Goal: Task Accomplishment & Management: Manage account settings

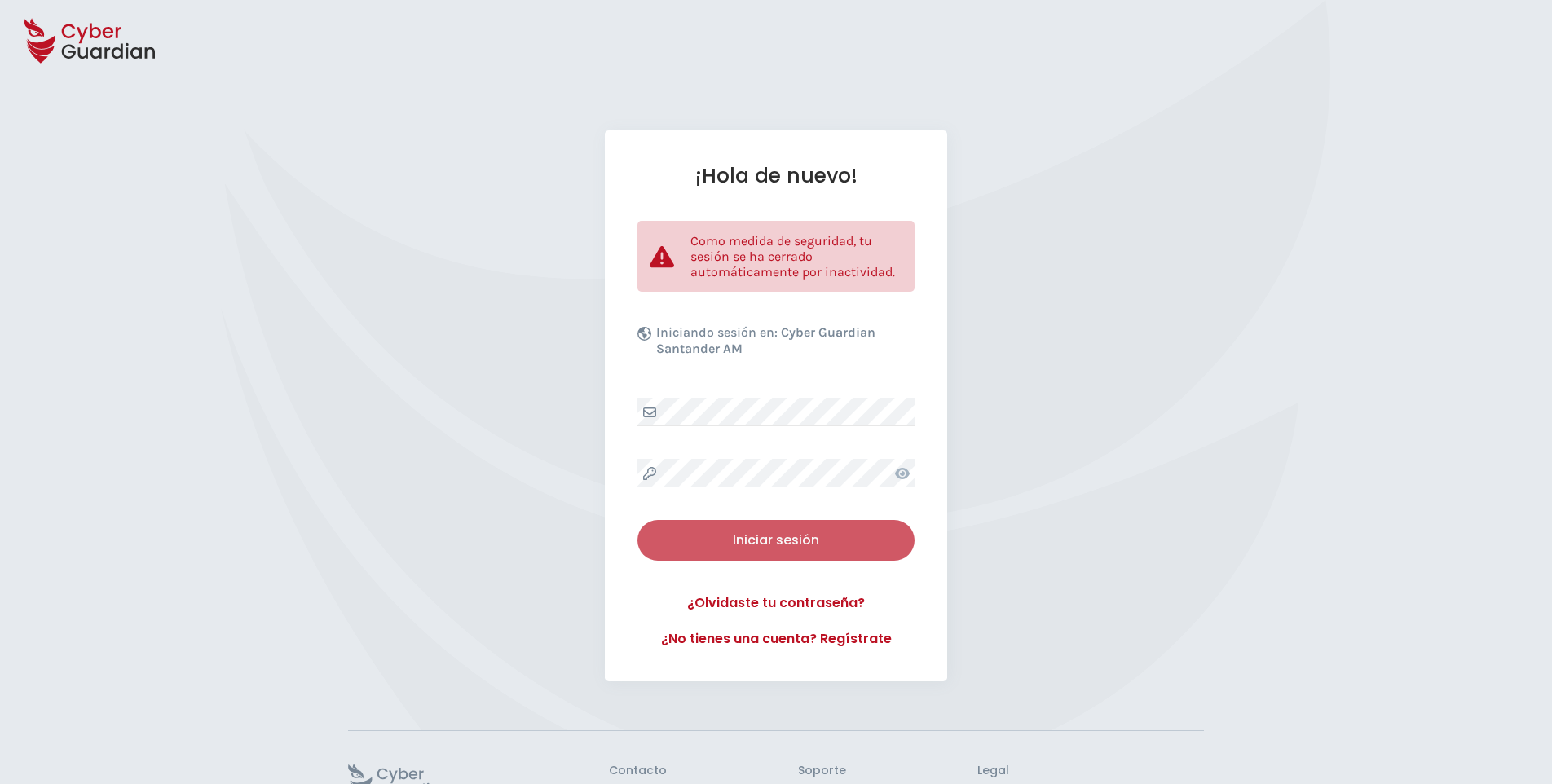
click at [740, 546] on div "Iniciar sesión" at bounding box center [776, 540] width 253 height 19
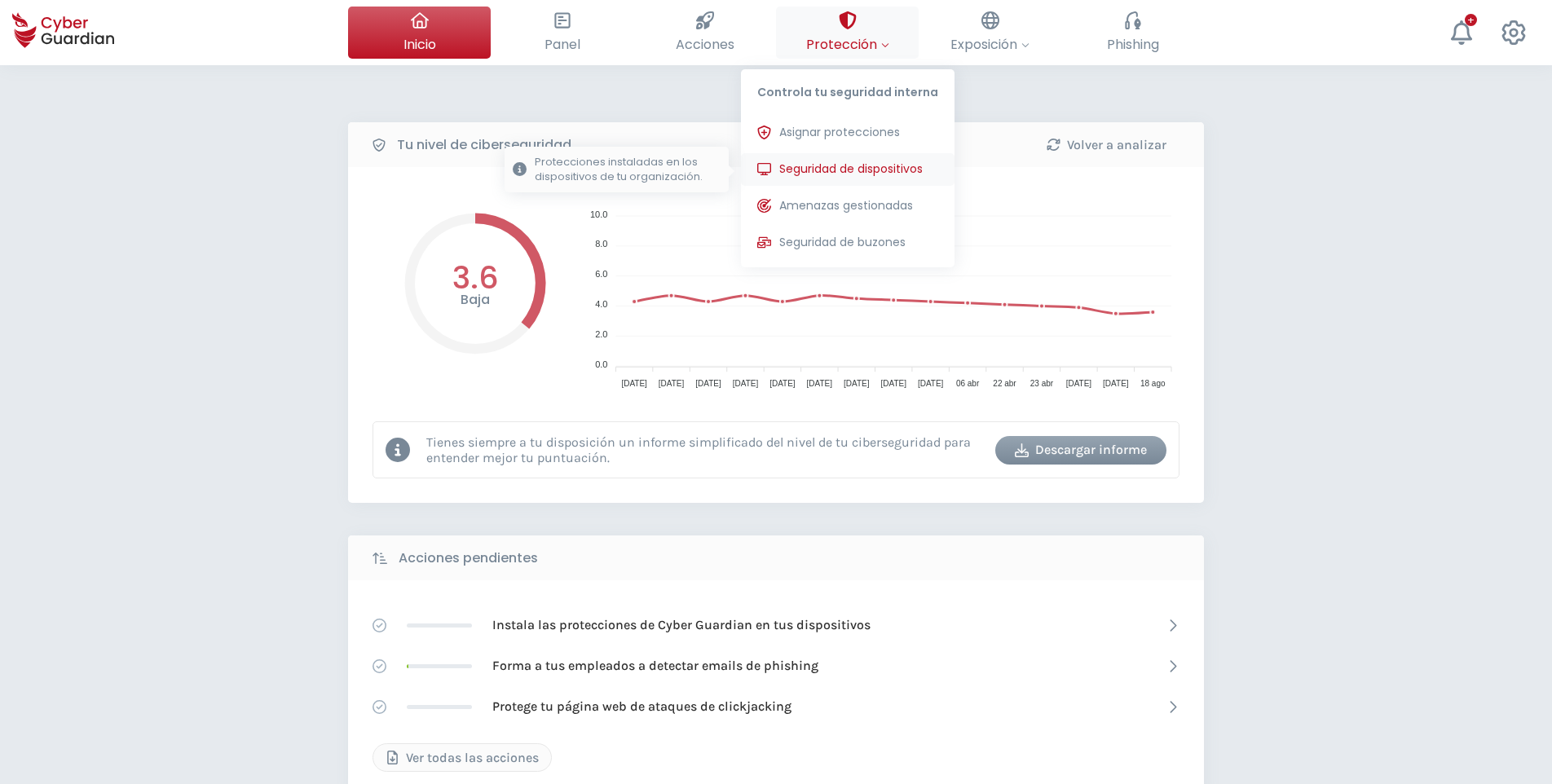
click at [860, 171] on span "Seguridad de dispositivos" at bounding box center [851, 169] width 144 height 17
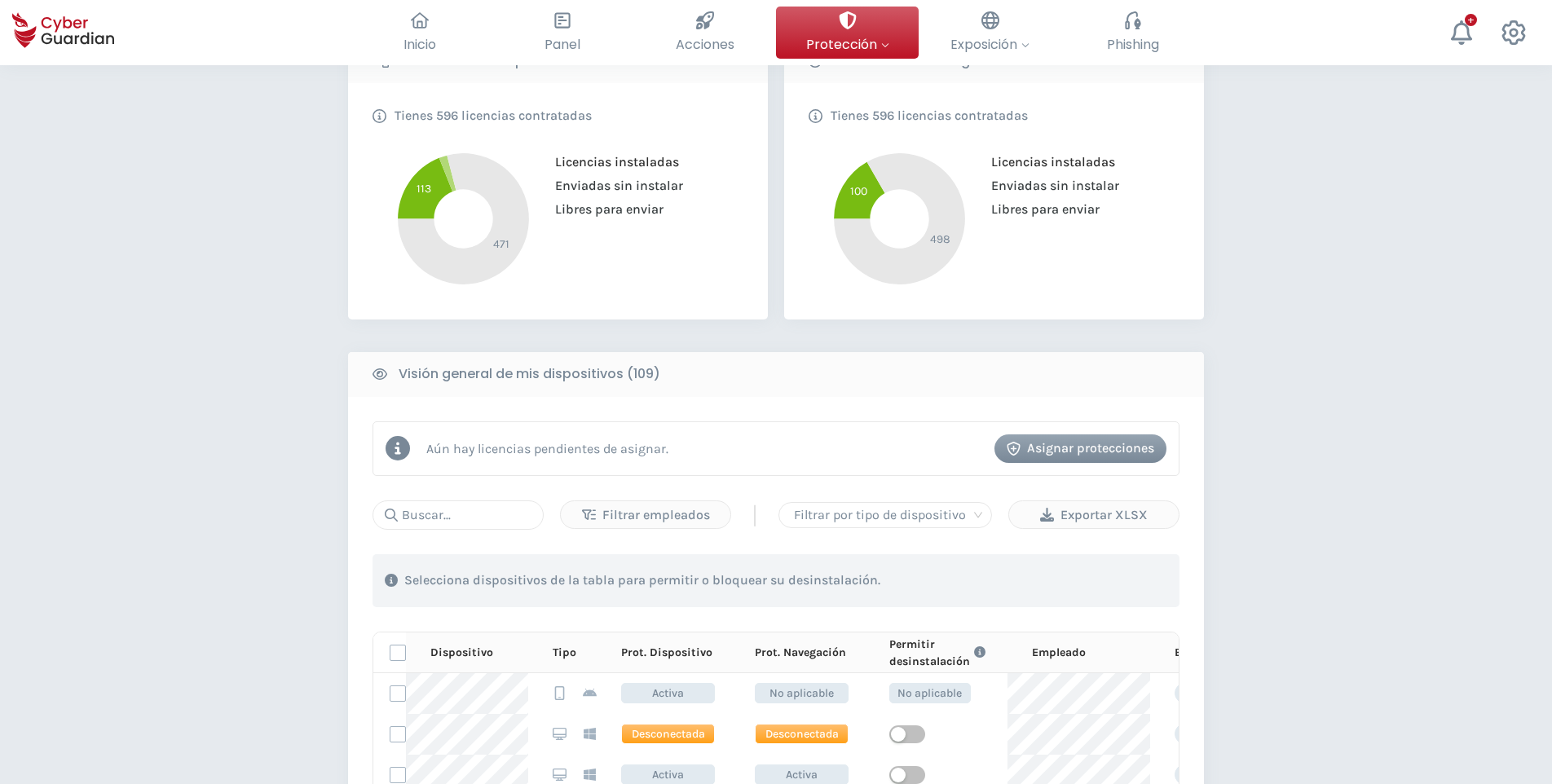
scroll to position [489, 0]
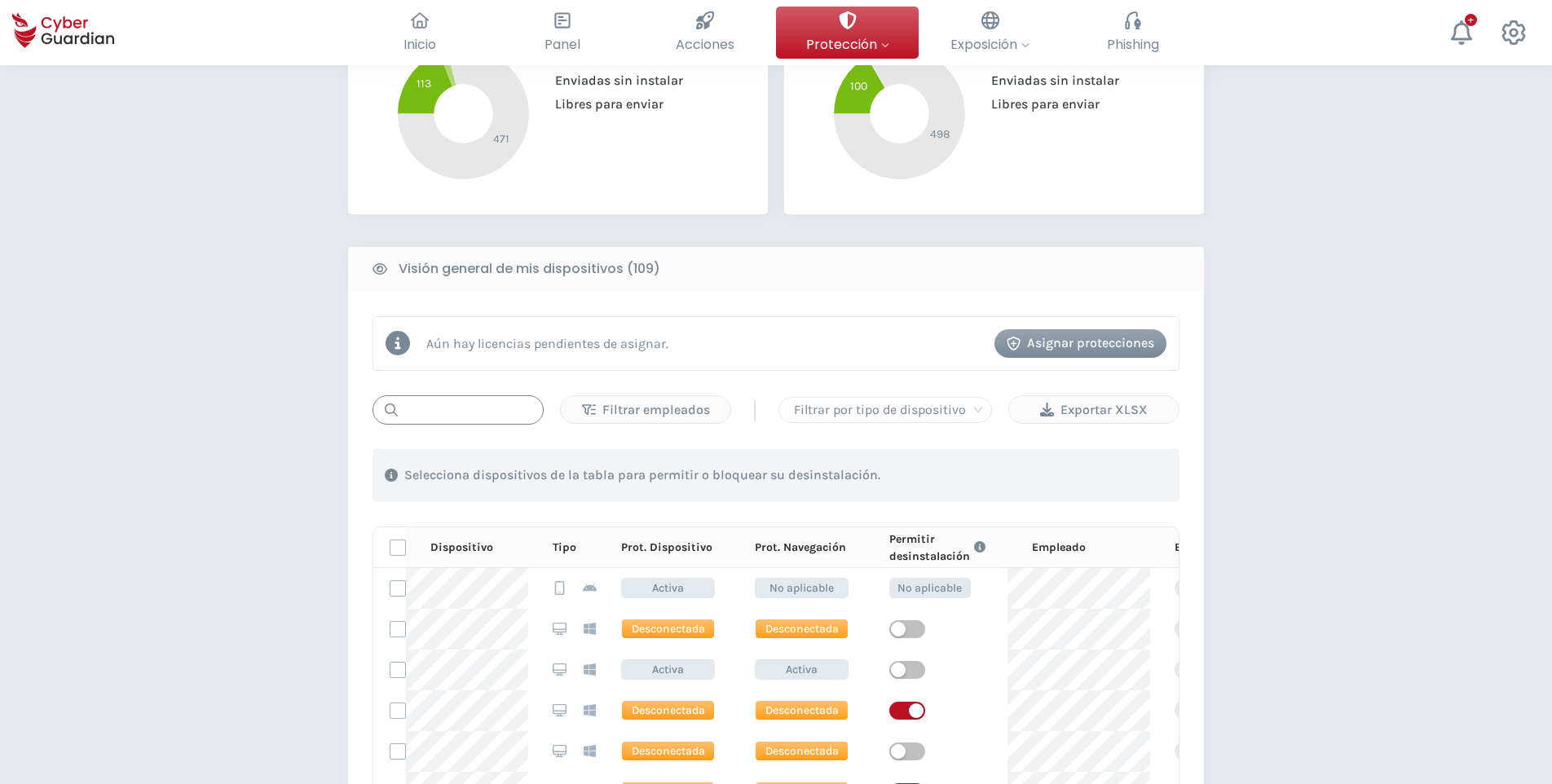
click at [473, 412] on input "text" at bounding box center [458, 409] width 171 height 29
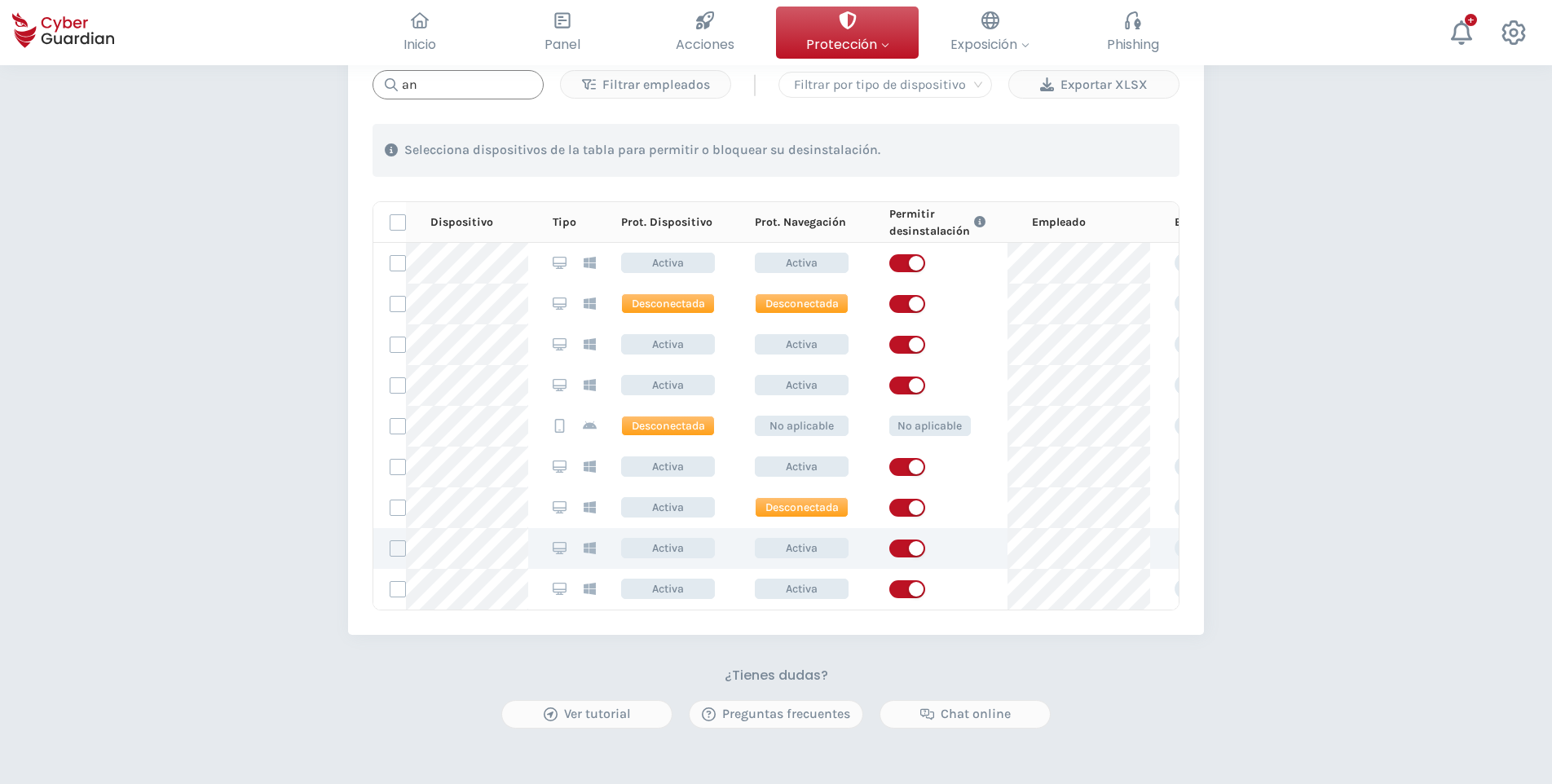
scroll to position [815, 0]
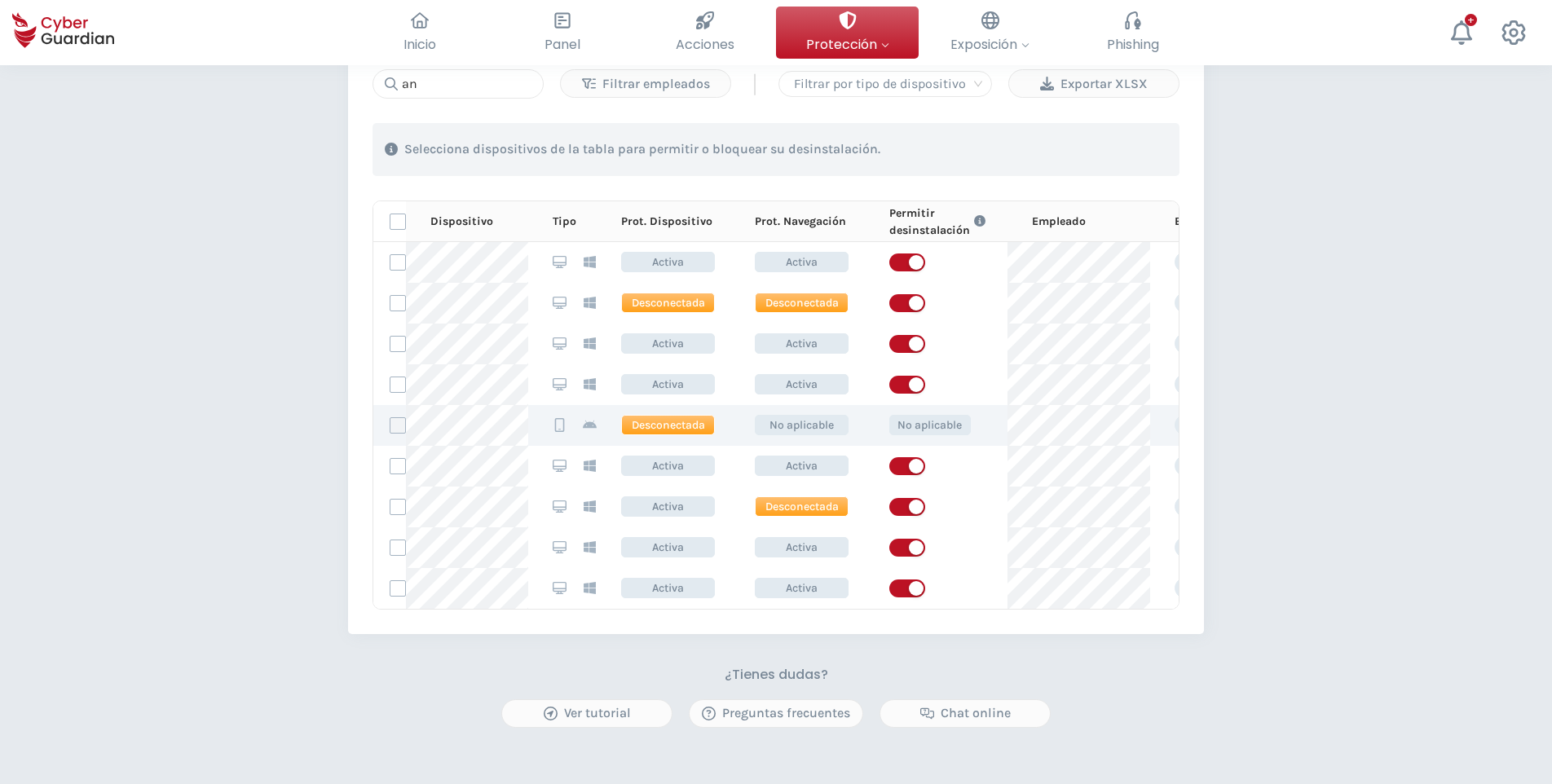
click at [389, 429] on label at bounding box center [397, 425] width 16 height 16
click at [390, 429] on input "checkbox" at bounding box center [390, 425] width 0 height 14
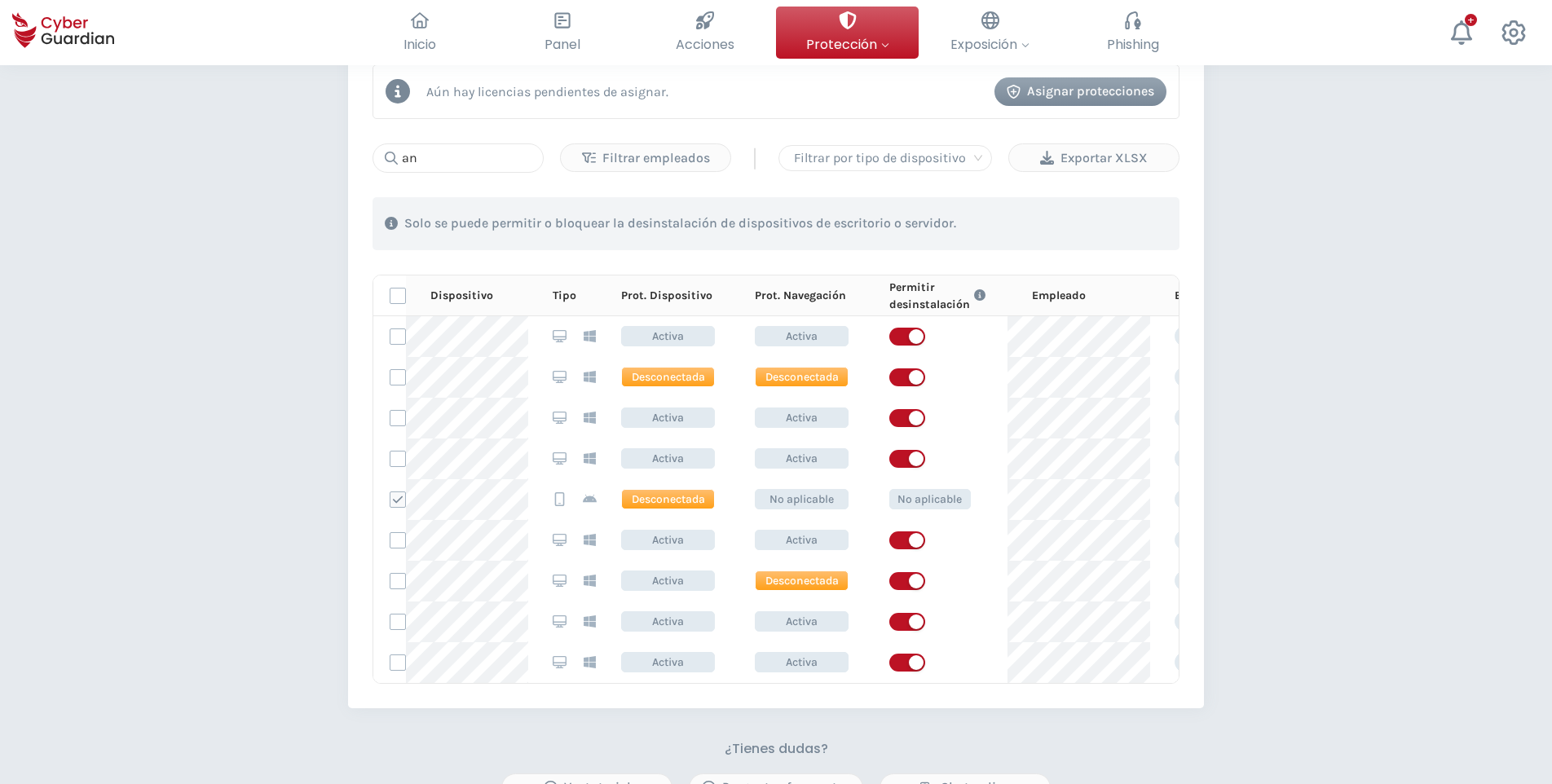
scroll to position [733, 0]
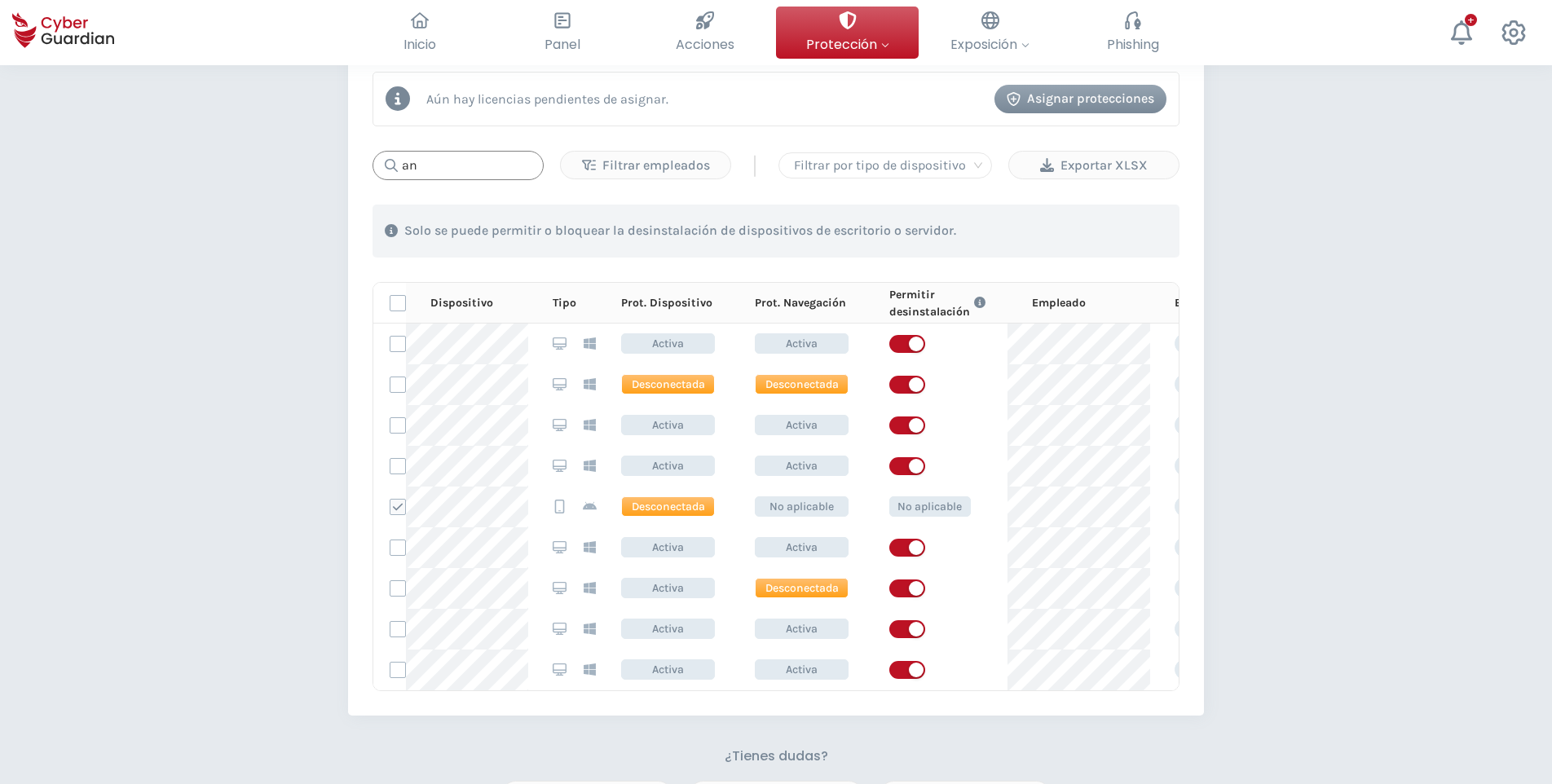
click at [447, 169] on input "an" at bounding box center [458, 165] width 171 height 29
type input "a"
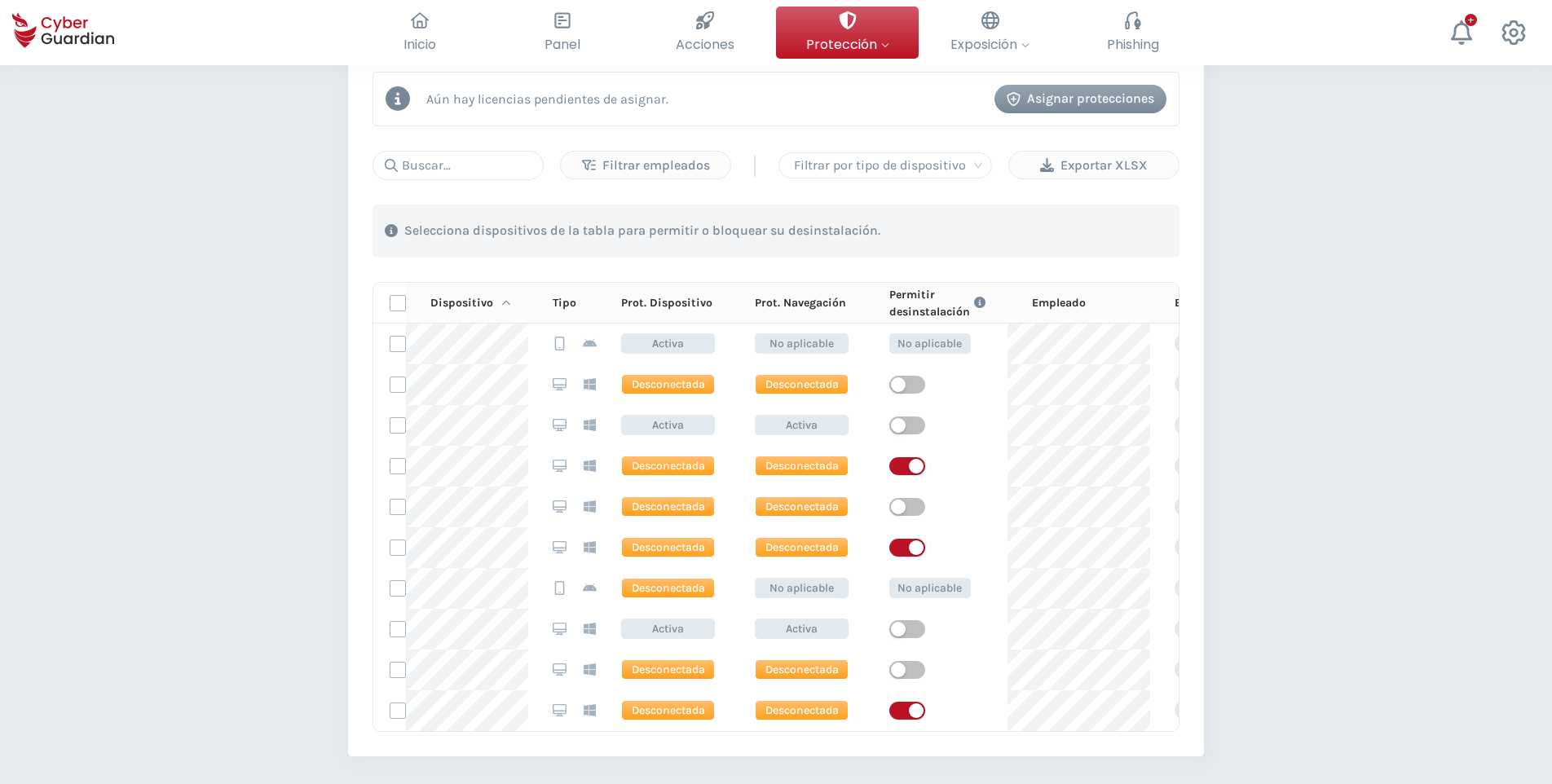
click at [480, 305] on div "Dispositivo" at bounding box center [479, 303] width 98 height 17
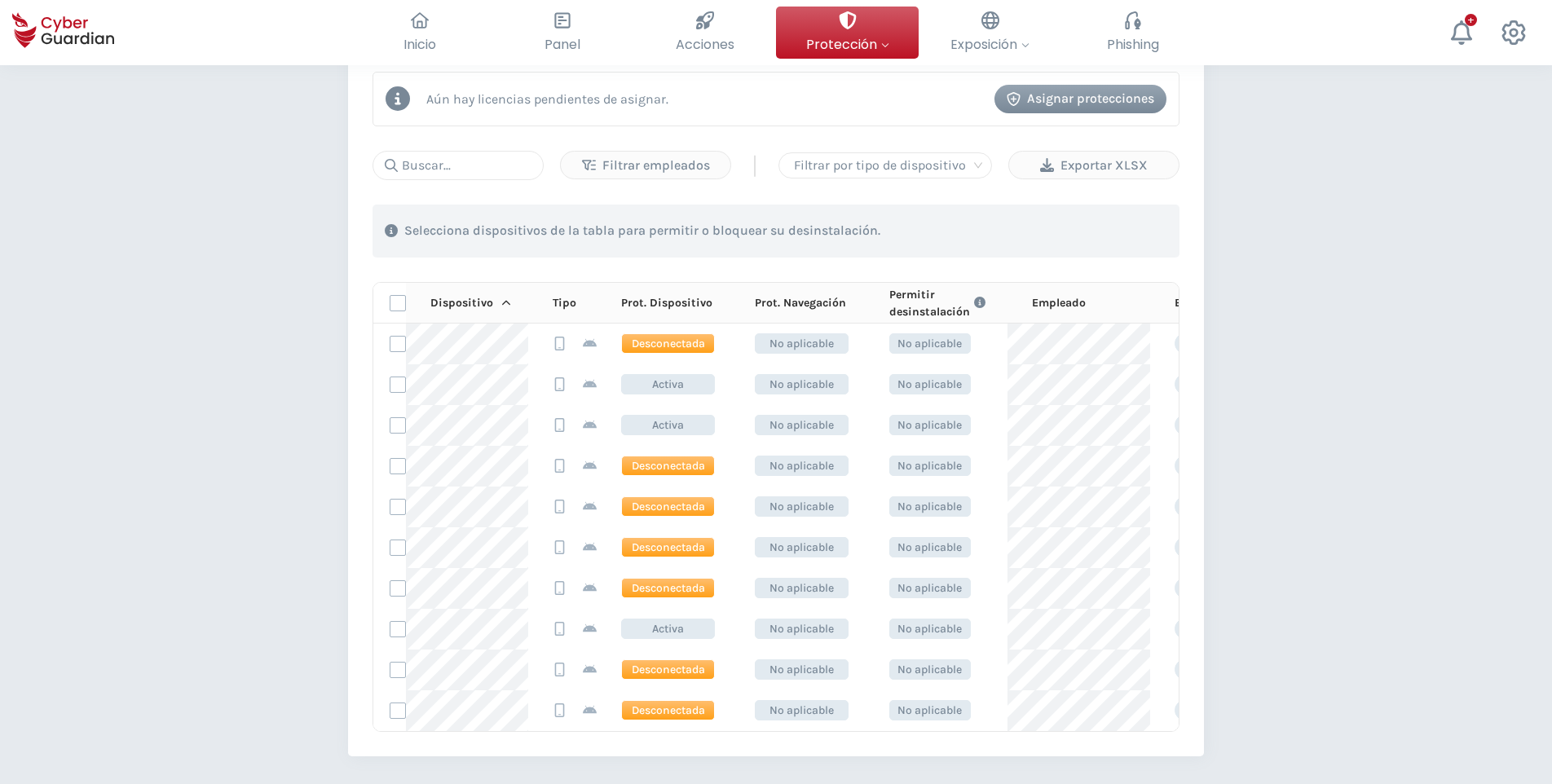
click at [483, 305] on div "Dispositivo" at bounding box center [479, 303] width 98 height 17
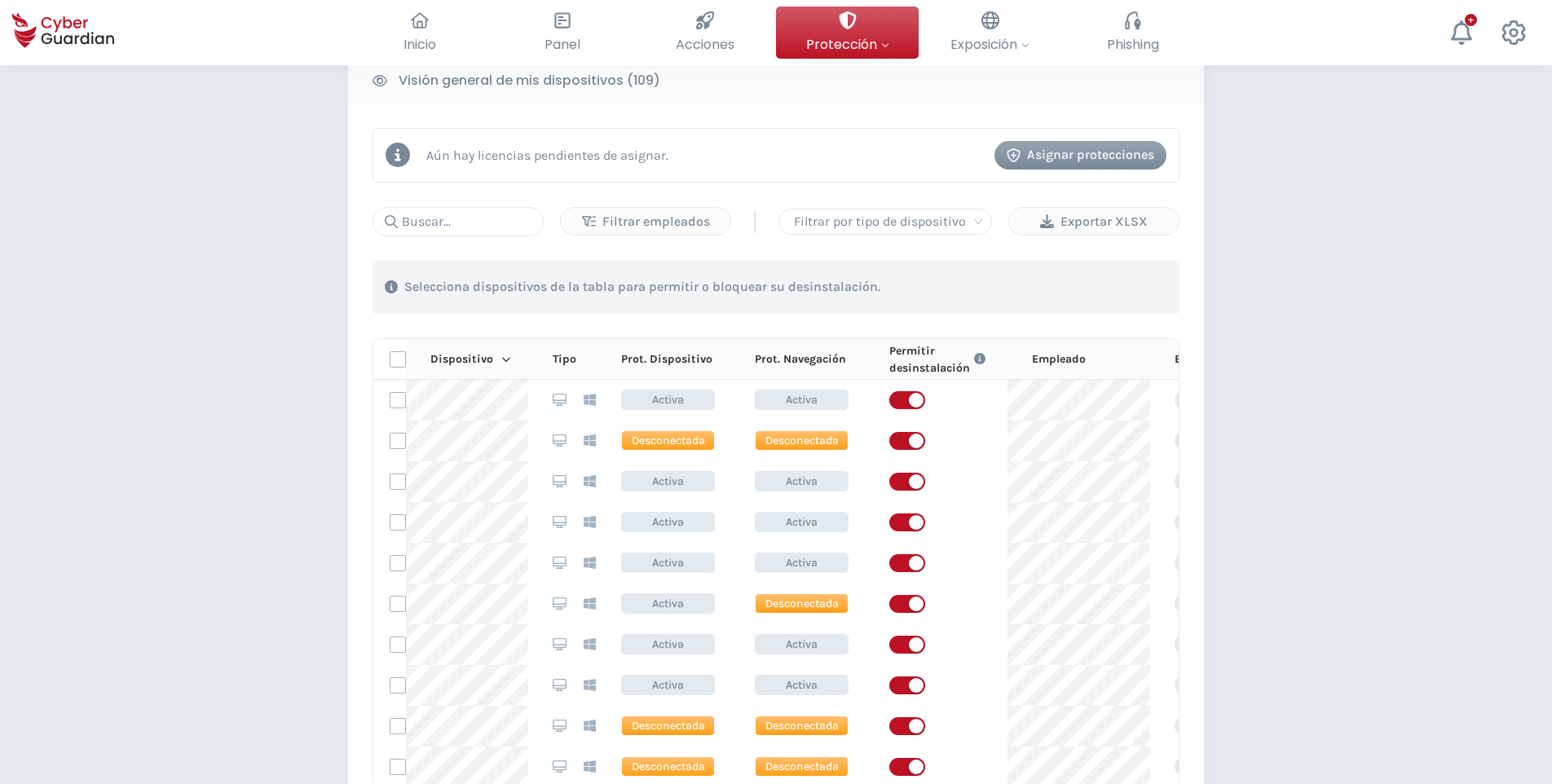
scroll to position [815, 0]
